Goal: Find specific page/section: Find specific page/section

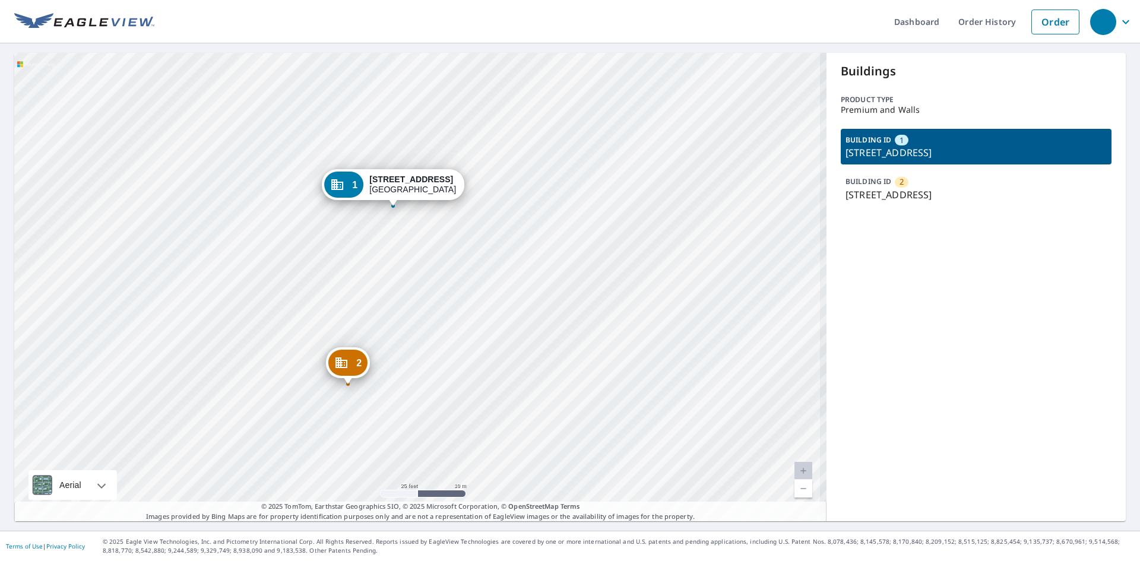
drag, startPoint x: 440, startPoint y: 243, endPoint x: 442, endPoint y: 290, distance: 47.6
click at [442, 290] on div "2 2219 Glendale Blvd Los Angeles, CA 90039 1 2227 Glendale Blvd Los Angeles, CA…" at bounding box center [420, 287] width 812 height 469
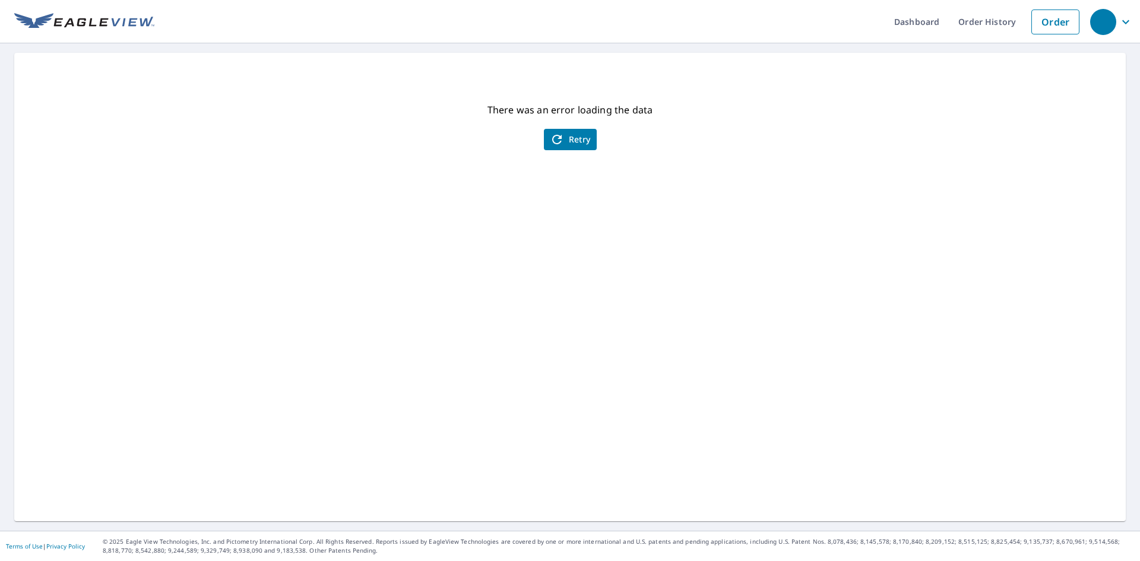
click at [575, 137] on span "Retry" at bounding box center [570, 139] width 41 height 14
click at [556, 137] on icon "button" at bounding box center [557, 140] width 10 height 10
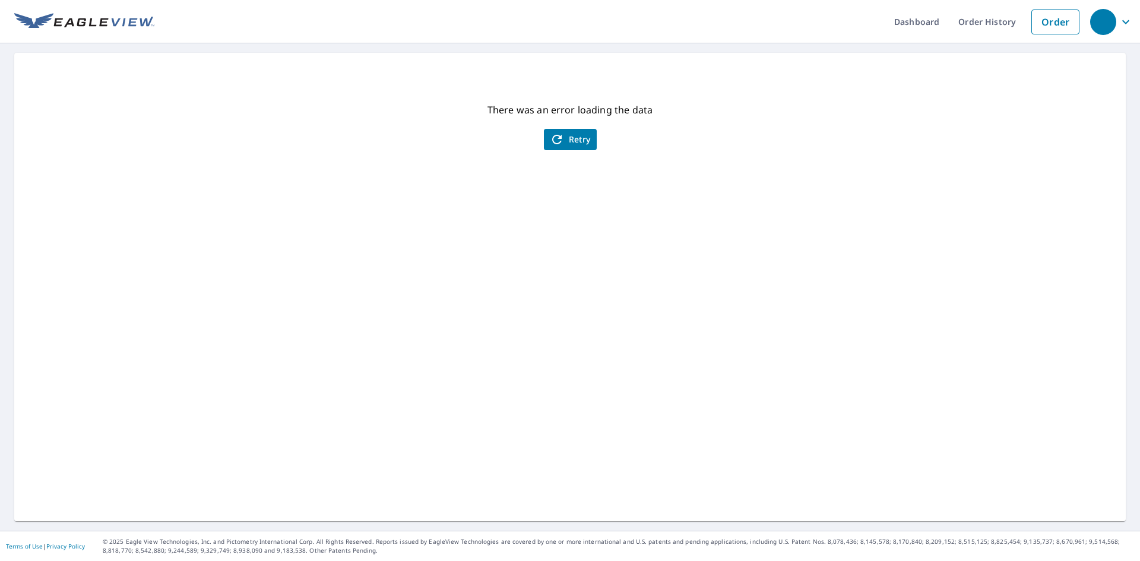
click at [556, 137] on icon "button" at bounding box center [557, 140] width 10 height 10
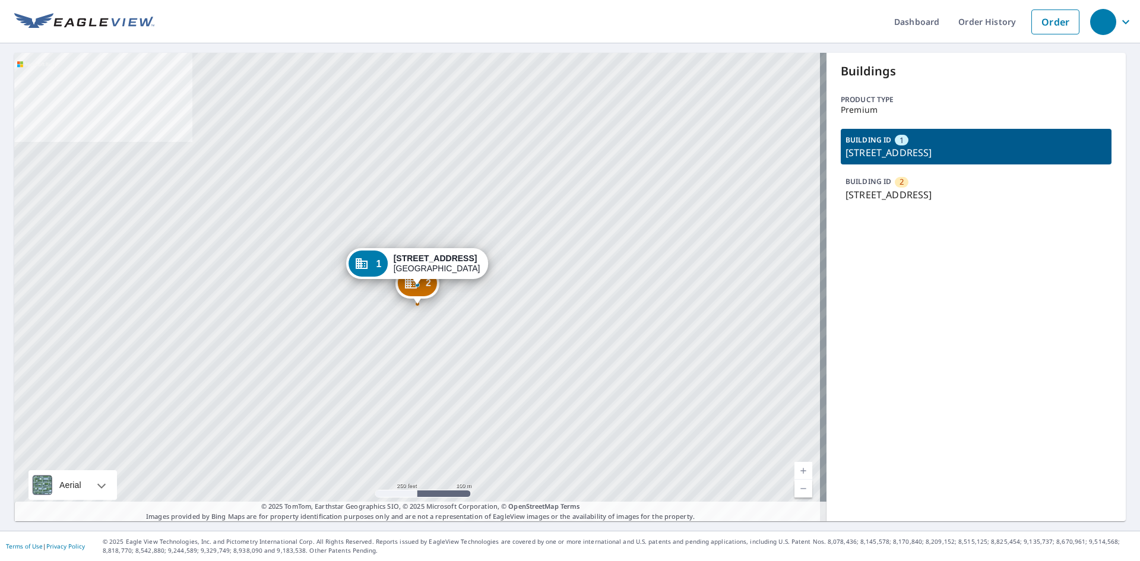
drag, startPoint x: 912, startPoint y: 181, endPoint x: 888, endPoint y: 186, distance: 24.5
click at [912, 181] on div "BUILDING ID 2 [STREET_ADDRESS]" at bounding box center [976, 188] width 271 height 36
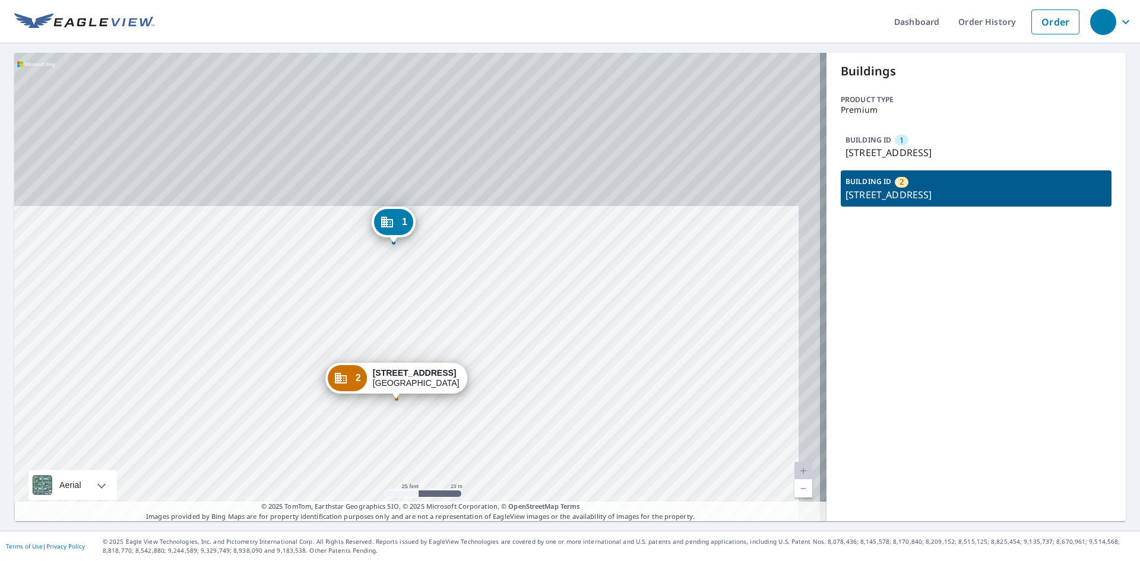
drag, startPoint x: 590, startPoint y: 235, endPoint x: 572, endPoint y: 371, distance: 137.8
click at [572, 371] on div "1 [STREET_ADDRESS] [STREET_ADDRESS]" at bounding box center [420, 287] width 812 height 469
